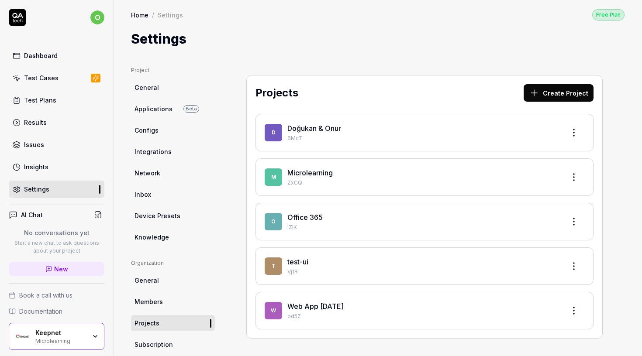
click at [317, 176] on link "Microlearning" at bounding box center [309, 173] width 45 height 9
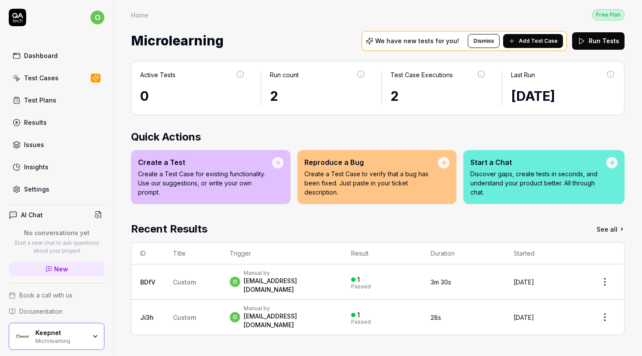
click at [553, 42] on span "Add Test Case" at bounding box center [538, 41] width 39 height 8
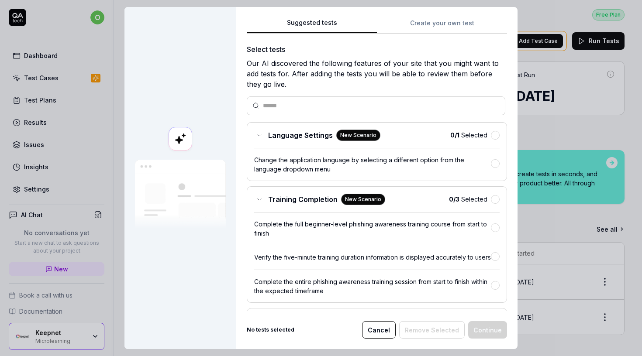
click at [433, 27] on button "Create your own test" at bounding box center [442, 26] width 130 height 16
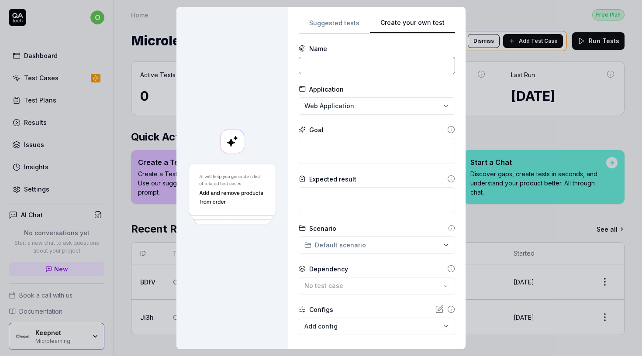
click at [344, 69] on input at bounding box center [377, 65] width 156 height 17
type input "B"
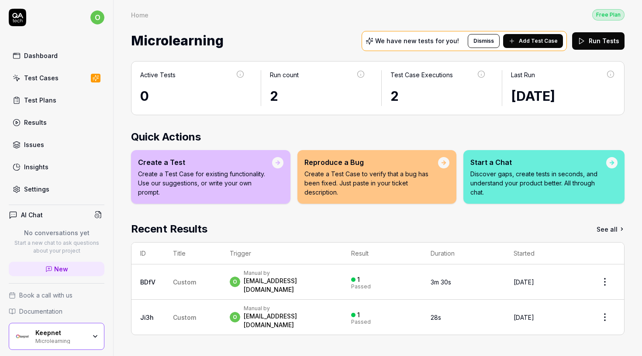
click at [59, 235] on p "No conversations yet" at bounding box center [57, 232] width 96 height 9
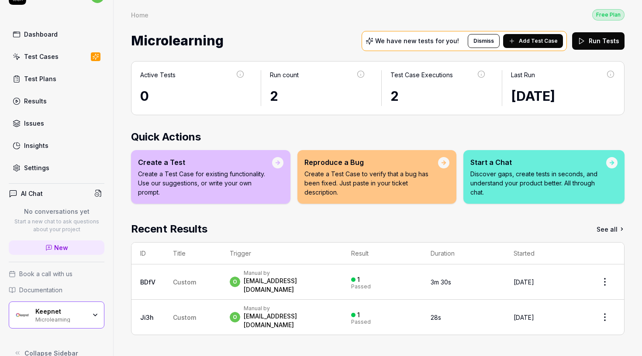
click at [543, 45] on button "Add Test Case" at bounding box center [533, 41] width 60 height 14
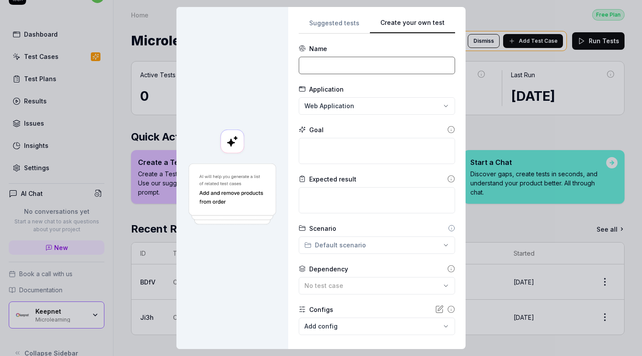
click at [380, 60] on input at bounding box center [377, 65] width 156 height 17
click at [360, 108] on div "**********" at bounding box center [321, 178] width 642 height 356
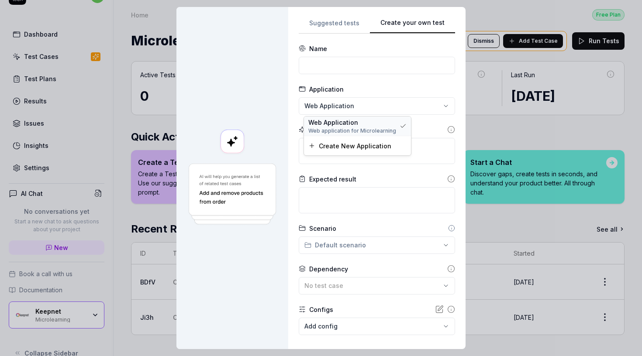
click at [352, 127] on span "Web application for Microlearning" at bounding box center [352, 131] width 88 height 8
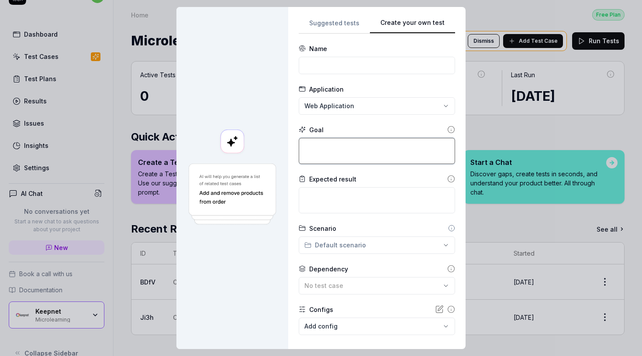
click at [326, 155] on textarea at bounding box center [377, 151] width 156 height 26
paste textarea "Bu test suite şunları içerecek: Responsive Design Testleri (Mobile, Tablet, Des…"
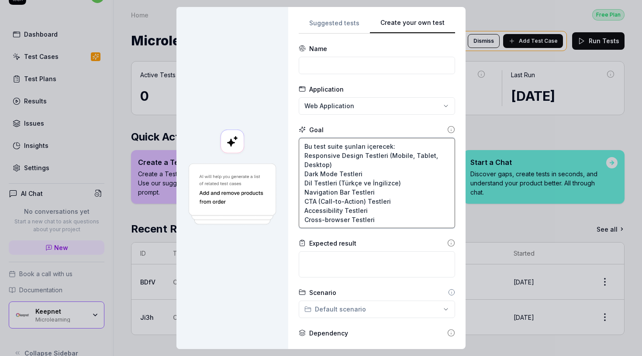
drag, startPoint x: 398, startPoint y: 146, endPoint x: 310, endPoint y: 144, distance: 88.2
click at [310, 144] on textarea "Bu test suite şunları içerecek: Responsive Design Testleri (Mobile, Tablet, Des…" at bounding box center [377, 183] width 156 height 90
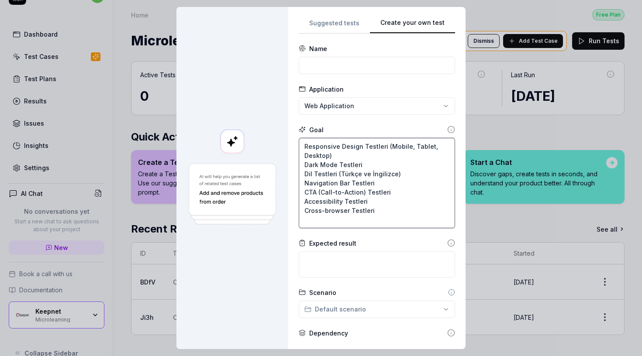
type textarea "Responsive Design Testleri (Mobile, Tablet, Desktop) Dark Mode Testleri Dil Tes…"
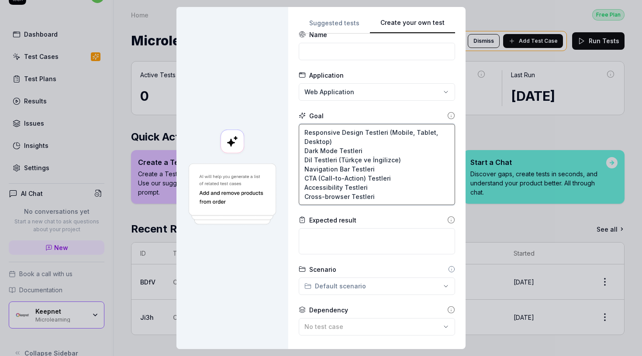
scroll to position [18, 0]
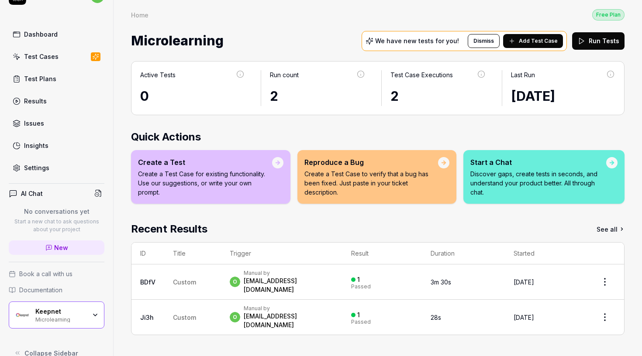
click at [485, 45] on button "Dismiss" at bounding box center [484, 41] width 32 height 14
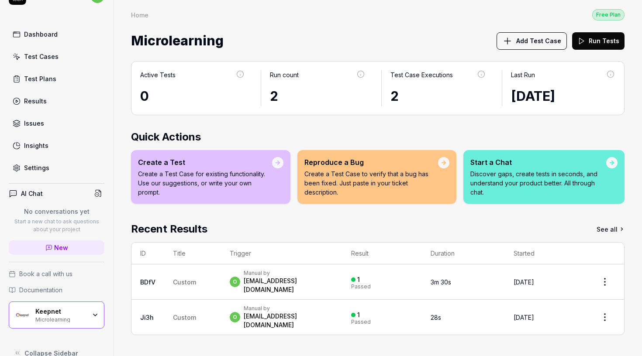
click at [52, 78] on div "Test Plans" at bounding box center [40, 78] width 32 height 9
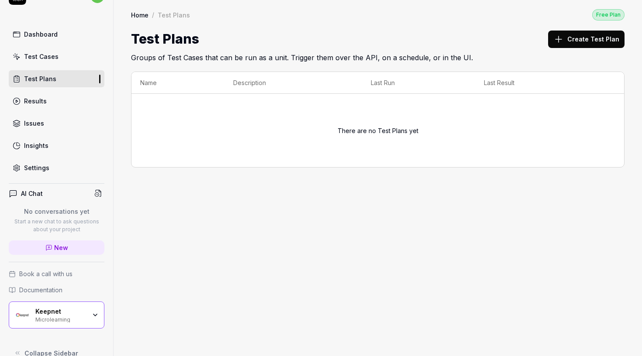
click at [569, 43] on button "Create Test Plan" at bounding box center [586, 39] width 76 height 17
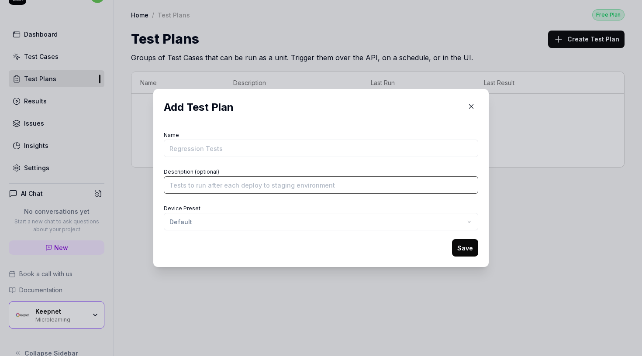
click at [266, 181] on input "Description (optional)" at bounding box center [321, 184] width 314 height 17
click at [250, 216] on div "​ Add Test Plan Name Description (optional) Device Preset Default Save" at bounding box center [321, 178] width 642 height 356
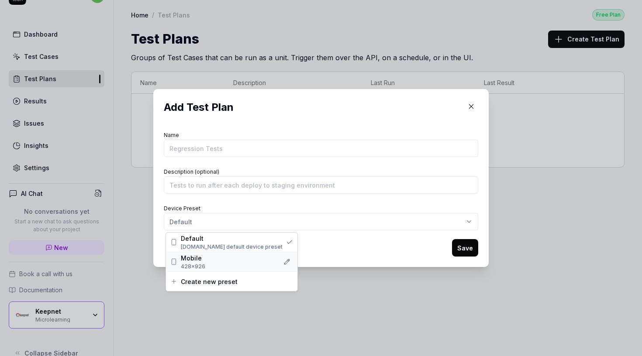
click at [227, 260] on div "Mobile" at bounding box center [228, 258] width 95 height 9
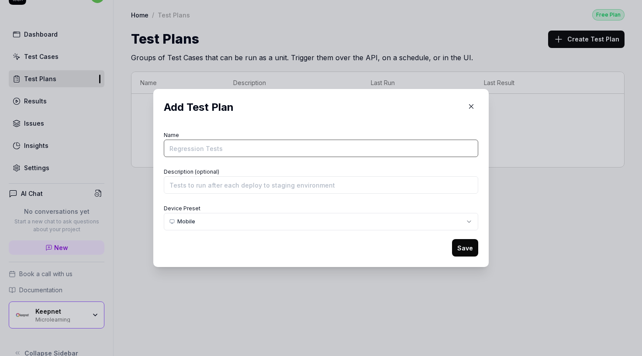
click at [237, 153] on input "Name" at bounding box center [321, 148] width 314 height 17
click at [472, 104] on icon "button" at bounding box center [471, 107] width 8 height 8
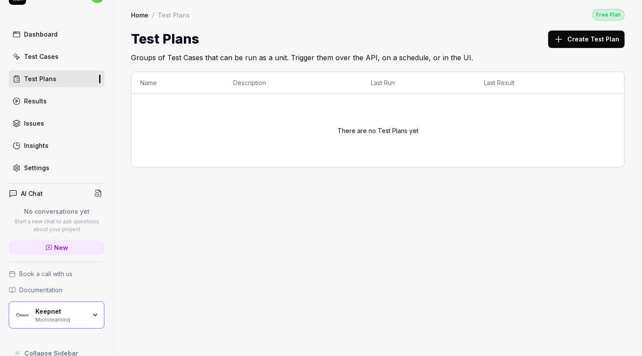
click at [47, 62] on link "Test Cases" at bounding box center [57, 56] width 96 height 17
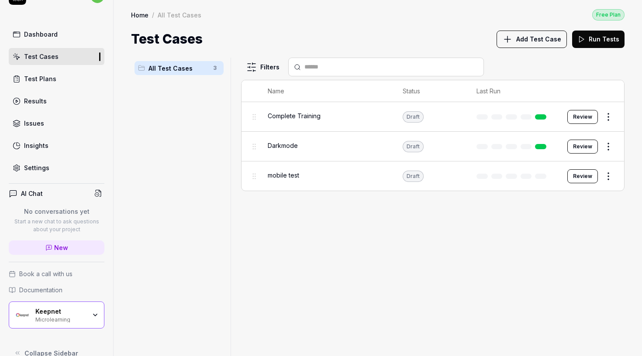
click at [558, 39] on span "Add Test Case" at bounding box center [538, 38] width 45 height 9
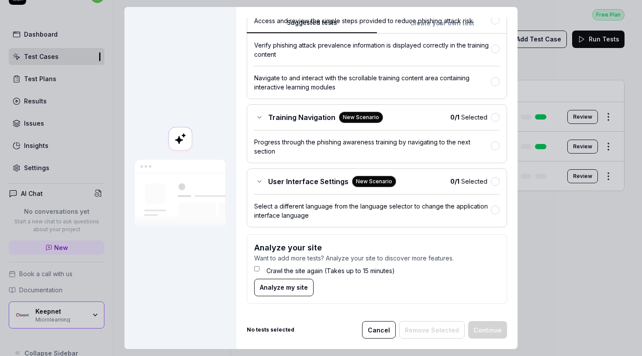
scroll to position [7, 0]
click at [387, 321] on button "Cancel" at bounding box center [379, 329] width 34 height 17
